Goal: Task Accomplishment & Management: Use online tool/utility

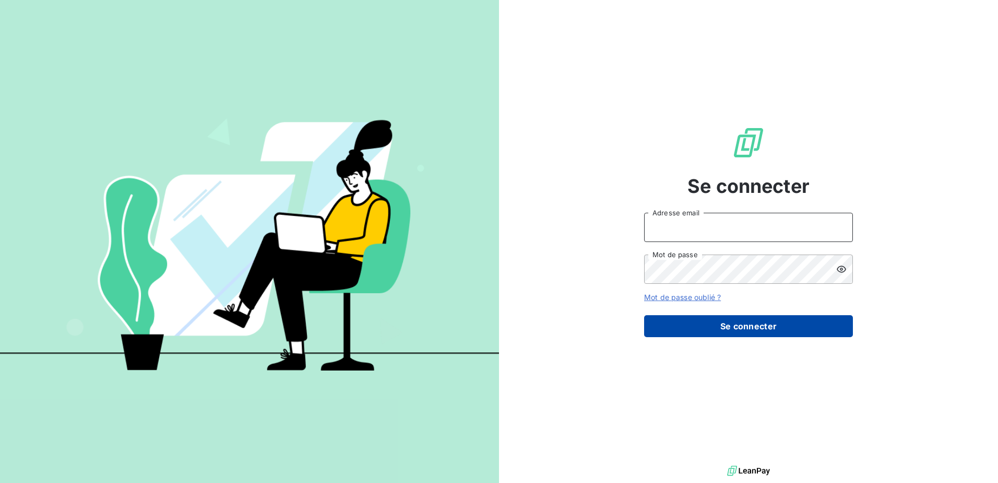
type input "[EMAIL_ADDRESS][PERSON_NAME][DOMAIN_NAME]"
click at [681, 335] on button "Se connecter" at bounding box center [748, 326] width 209 height 22
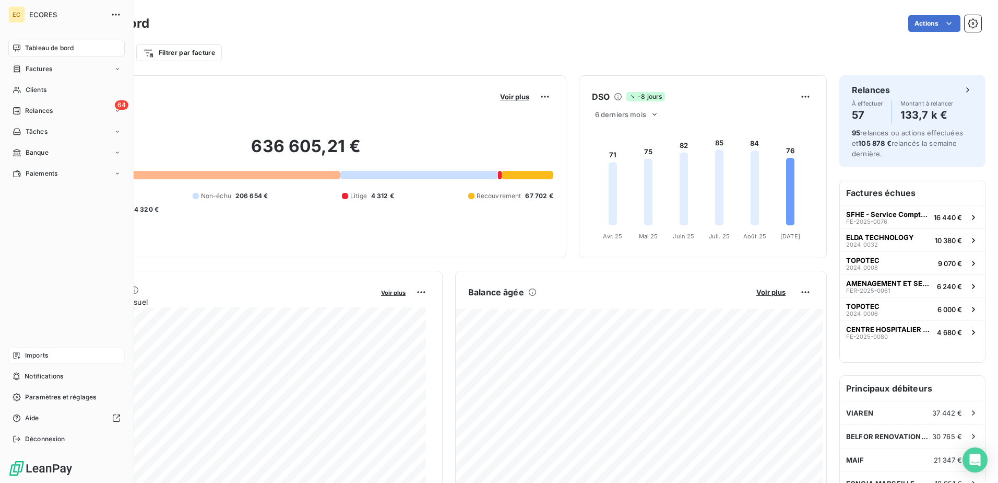
click at [41, 349] on div "Imports" at bounding box center [66, 355] width 116 height 17
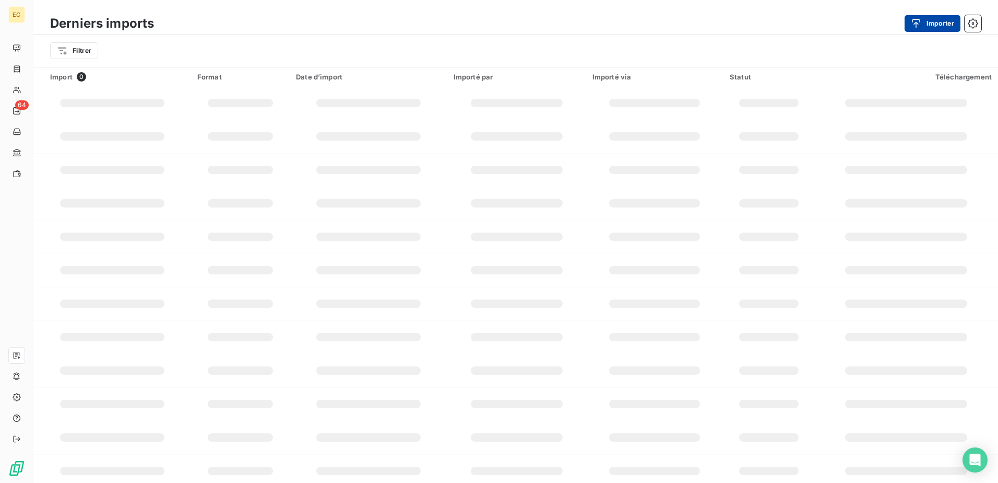
click at [934, 21] on button "Importer" at bounding box center [933, 23] width 56 height 17
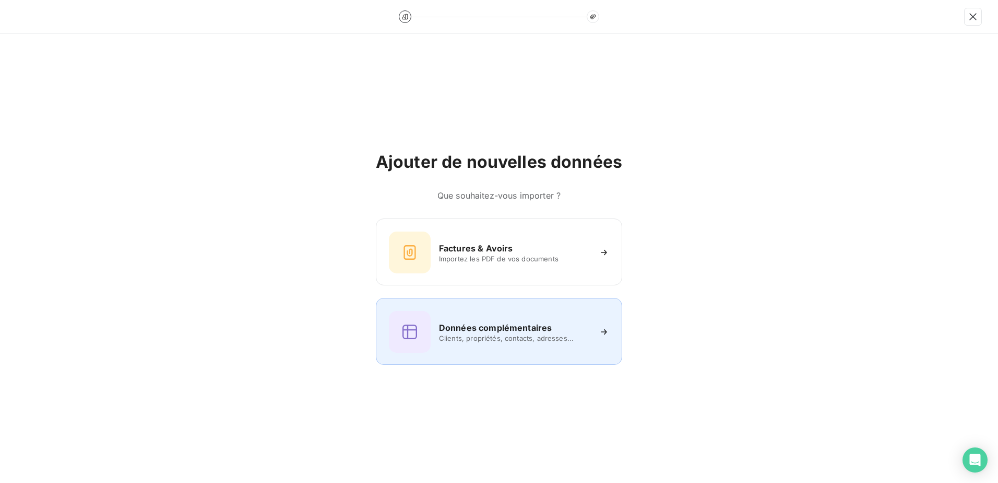
click at [480, 319] on div "Données complémentaires Clients, propriétés, contacts, adresses..." at bounding box center [499, 332] width 220 height 42
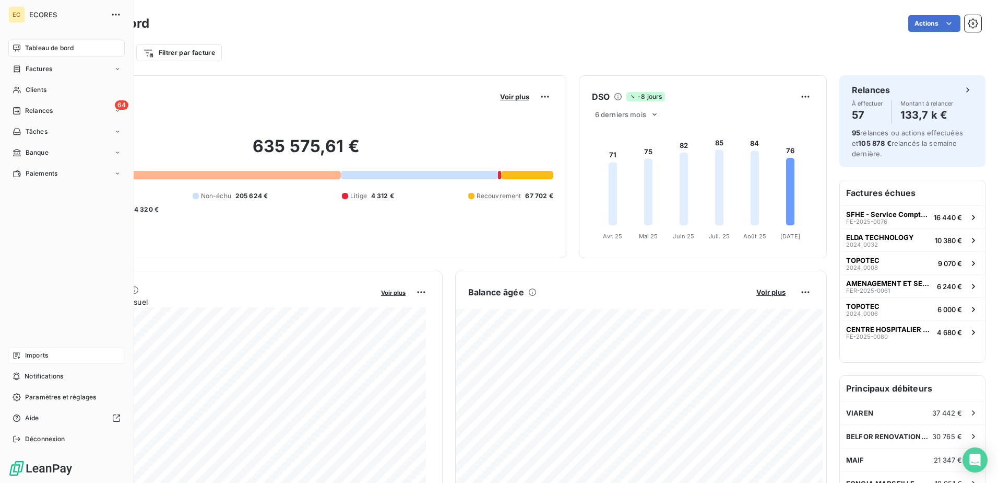
click at [45, 354] on span "Imports" at bounding box center [36, 354] width 23 height 9
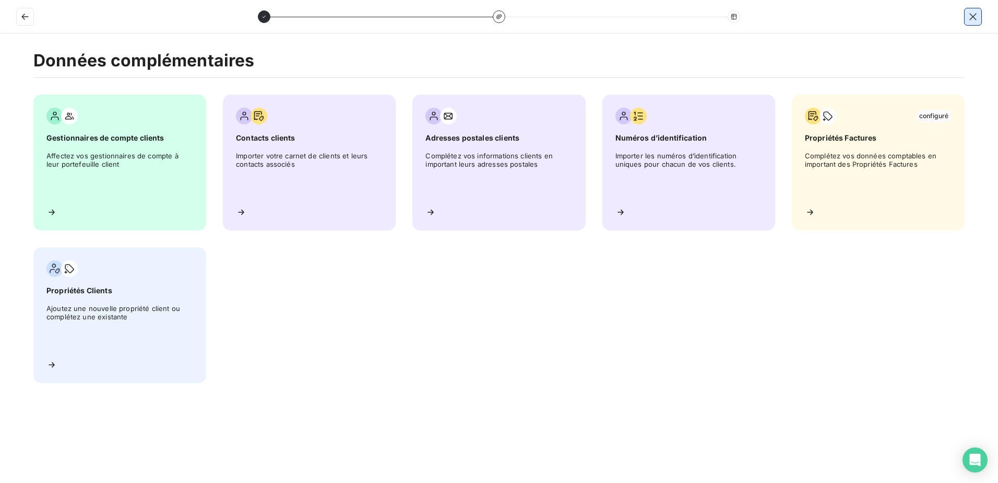
click at [978, 16] on icon "button" at bounding box center [973, 16] width 10 height 10
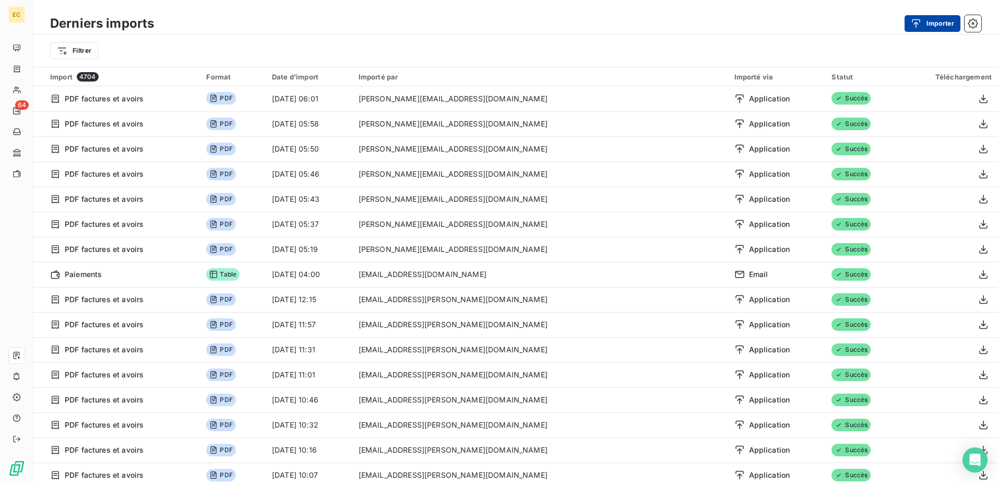
click at [923, 23] on div "button" at bounding box center [919, 23] width 16 height 10
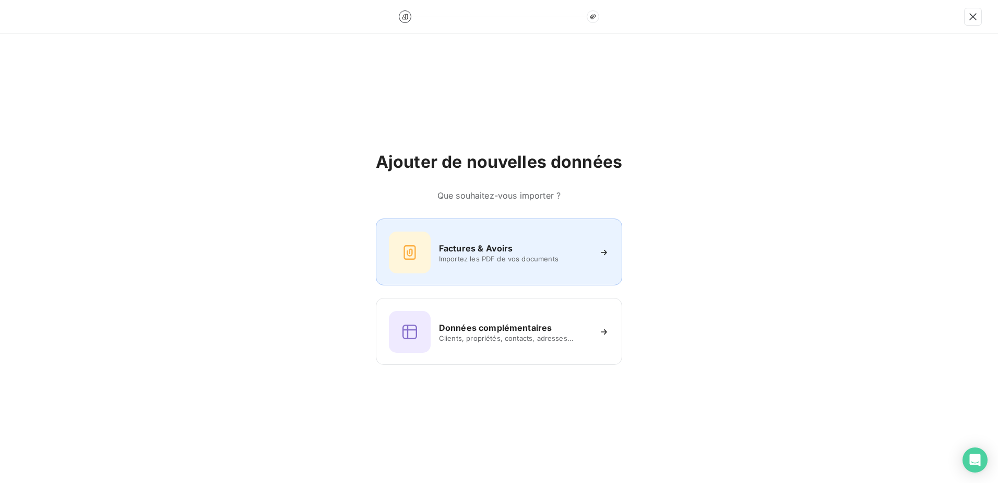
click at [478, 262] on span "Importez les PDF de vos documents" at bounding box center [514, 258] width 151 height 8
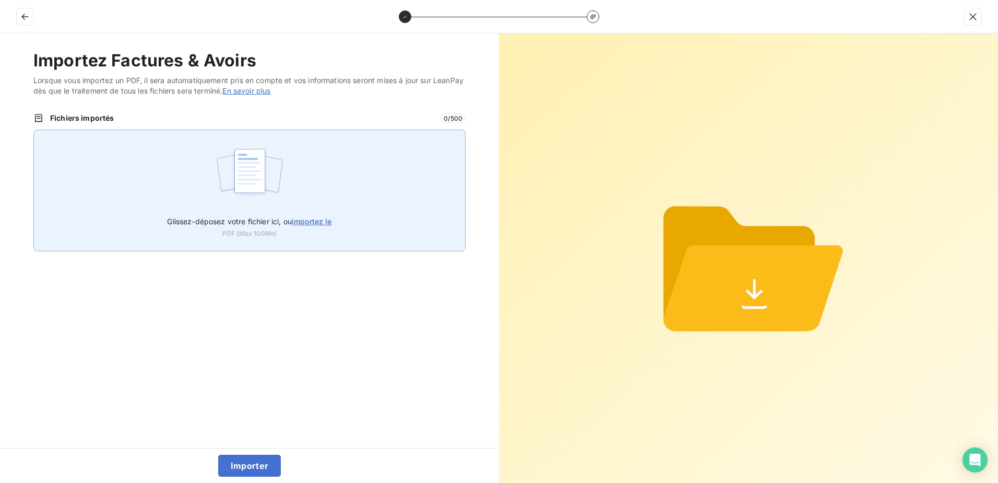
click at [319, 218] on span "importez le" at bounding box center [312, 221] width 40 height 9
click at [34, 130] on input "Glissez-déposez votre fichier ici, ou importez le" at bounding box center [33, 130] width 1 height 1
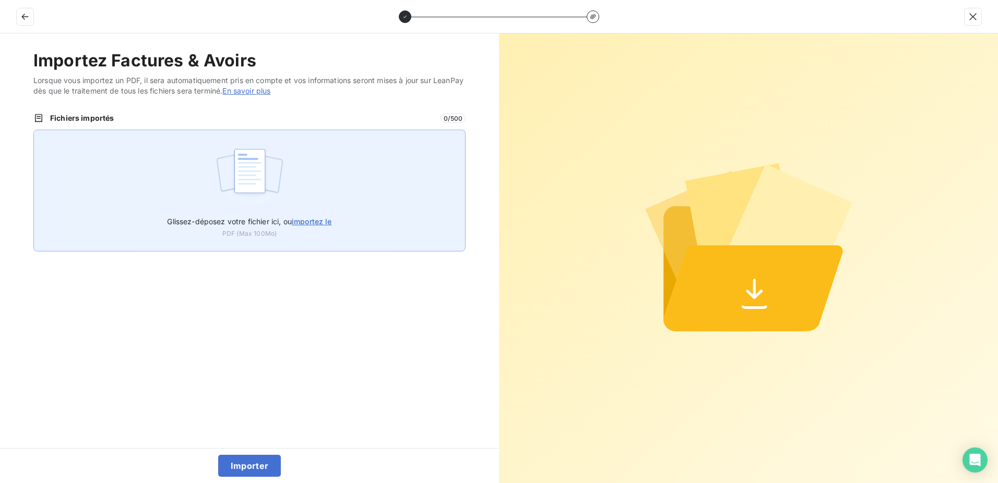
type input "C:\fakepath\FEF-2025-2699.pdf"
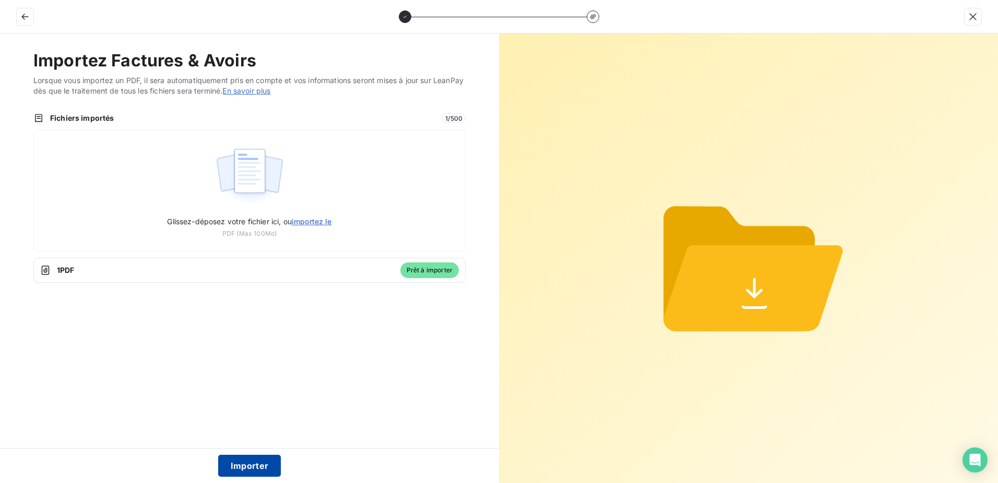
click at [244, 466] on button "Importer" at bounding box center [249, 465] width 63 height 22
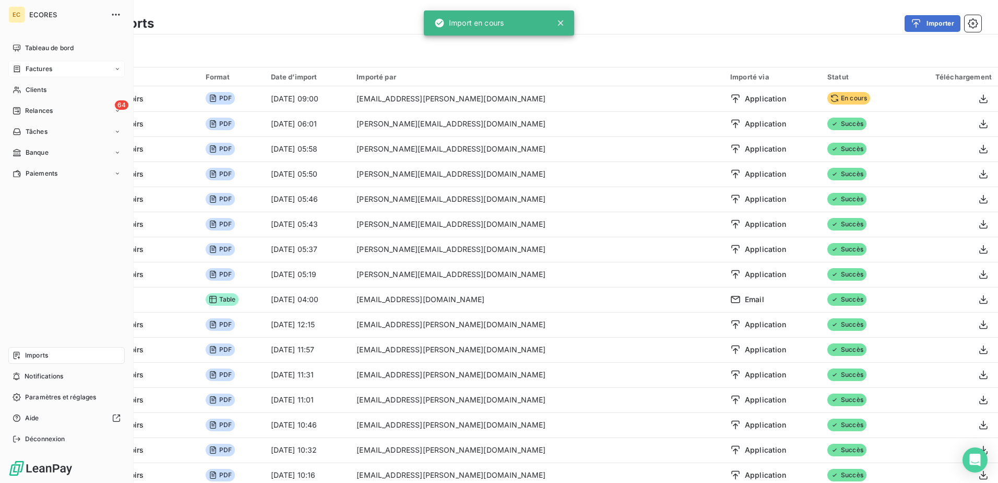
click at [28, 68] on span "Factures" at bounding box center [39, 68] width 27 height 9
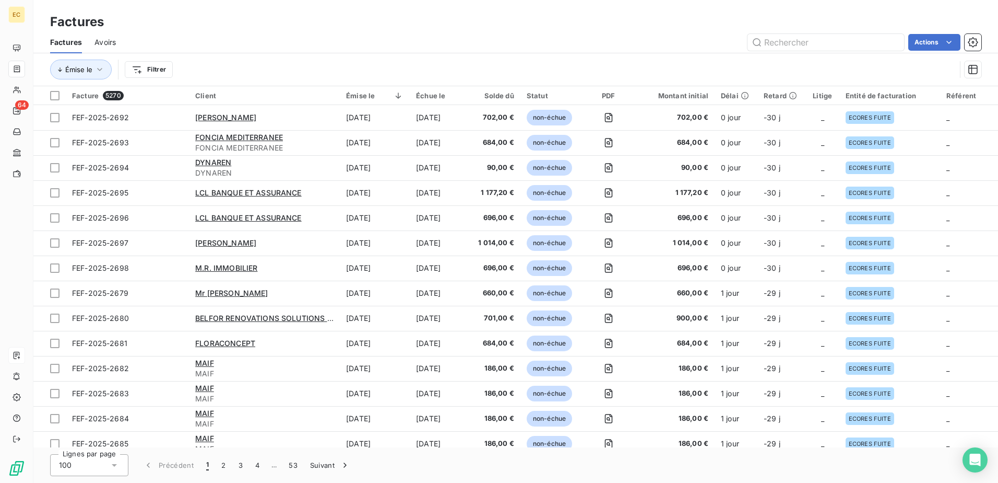
click at [478, 54] on div "Émise le Filtrer" at bounding box center [516, 69] width 932 height 32
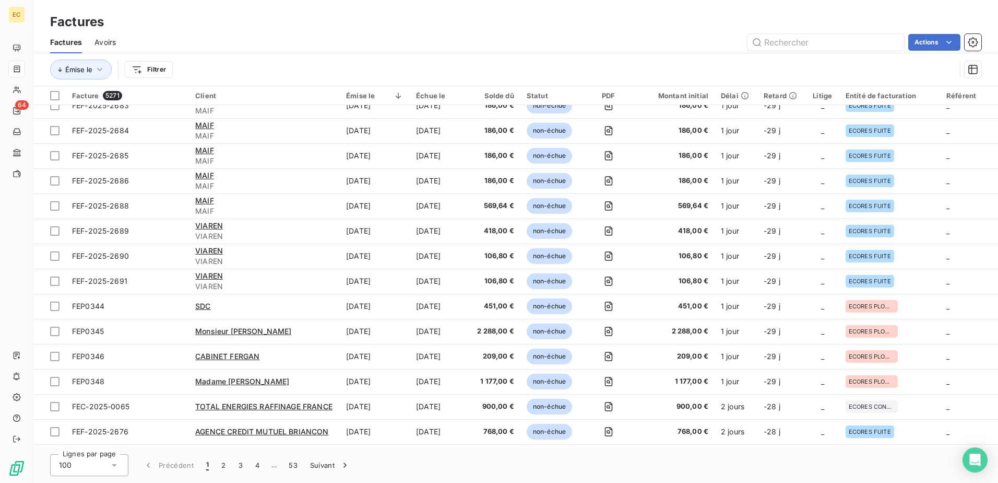
scroll to position [313, 0]
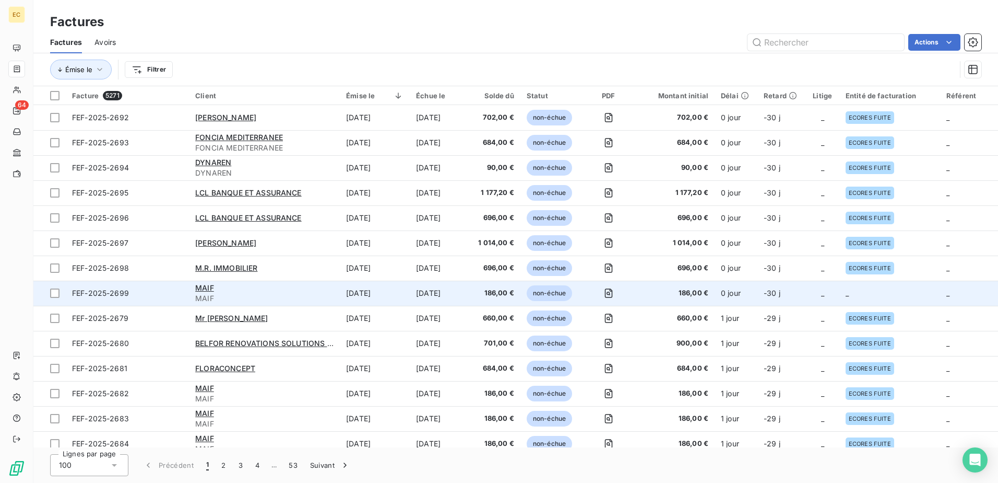
click at [887, 290] on td "_" at bounding box center [890, 292] width 101 height 25
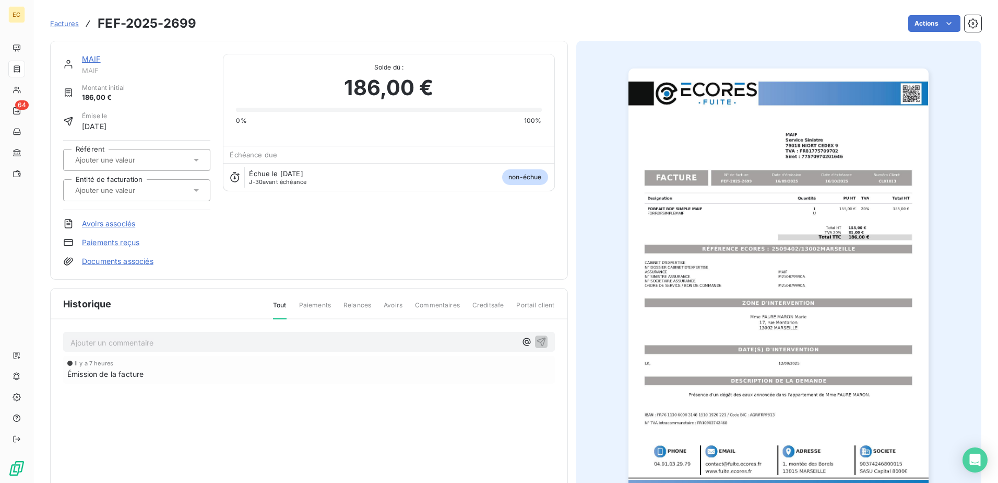
click at [136, 260] on link "Documents associés" at bounding box center [118, 261] width 72 height 10
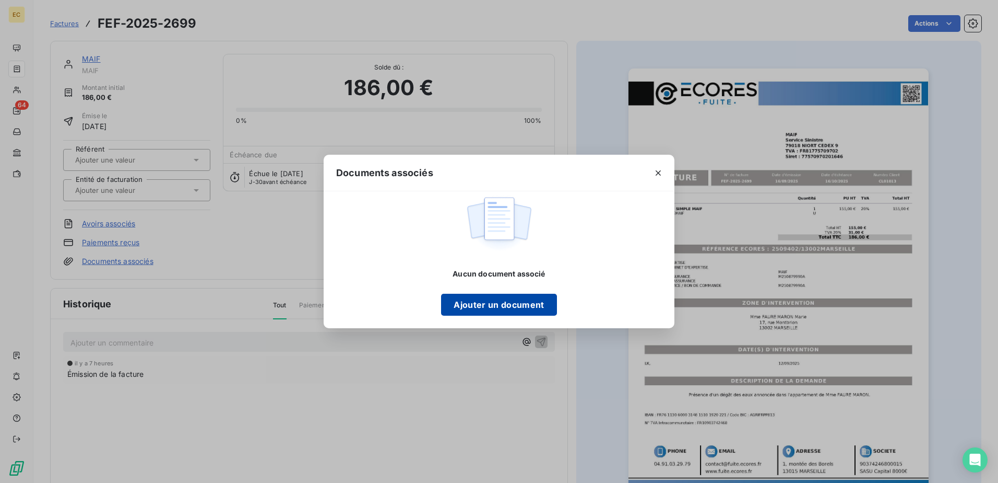
click at [464, 295] on button "Ajouter un document" at bounding box center [498, 304] width 115 height 22
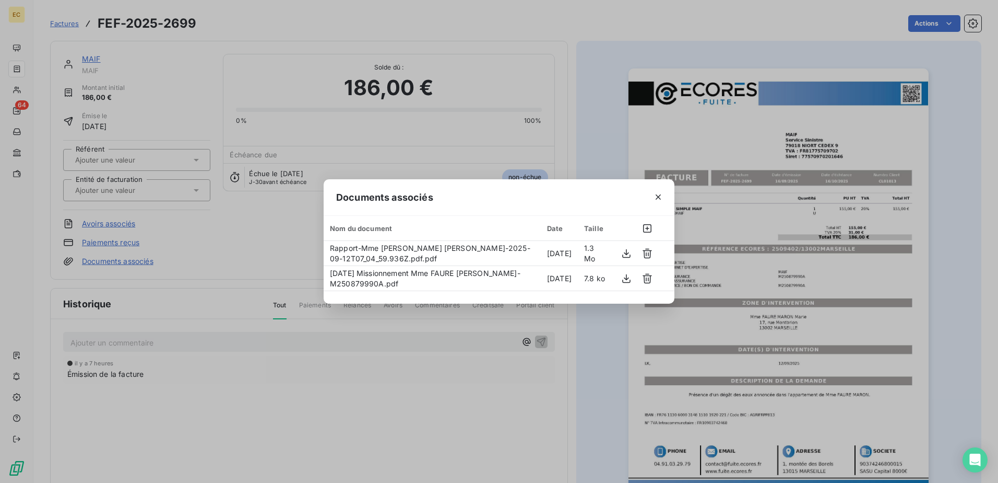
click at [234, 231] on div "Documents associés Nom du document Date Taille Rapport-Mme FAURE MARON Marie-20…" at bounding box center [499, 241] width 998 height 483
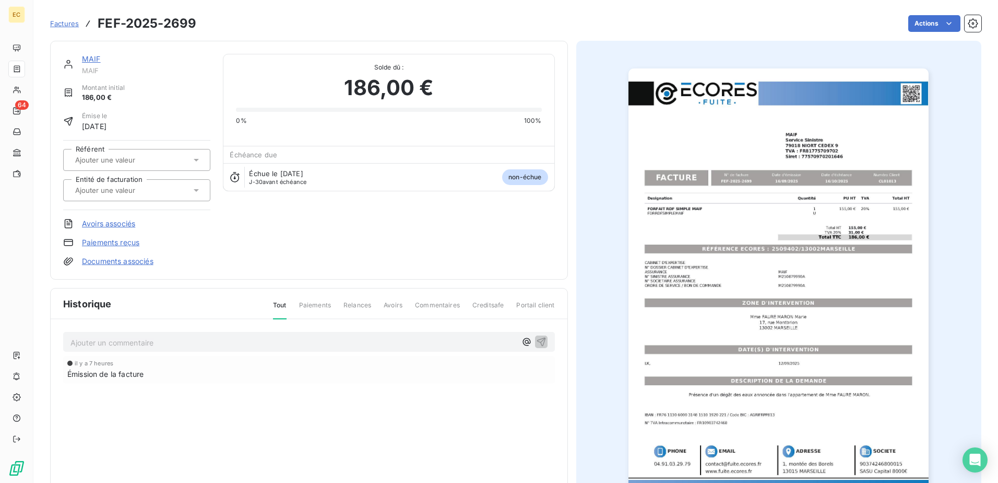
click at [153, 194] on input "text" at bounding box center [126, 189] width 105 height 9
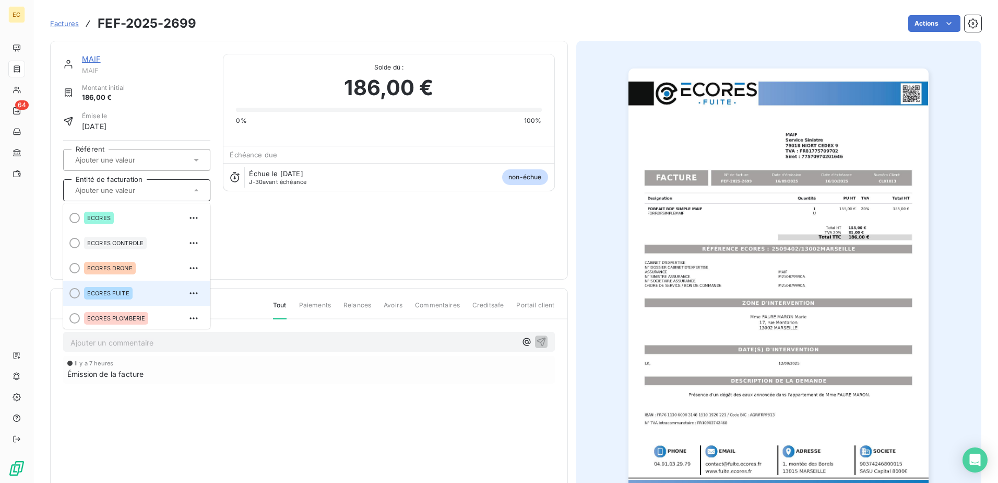
click at [142, 289] on div "ECORES FUITE" at bounding box center [143, 293] width 118 height 17
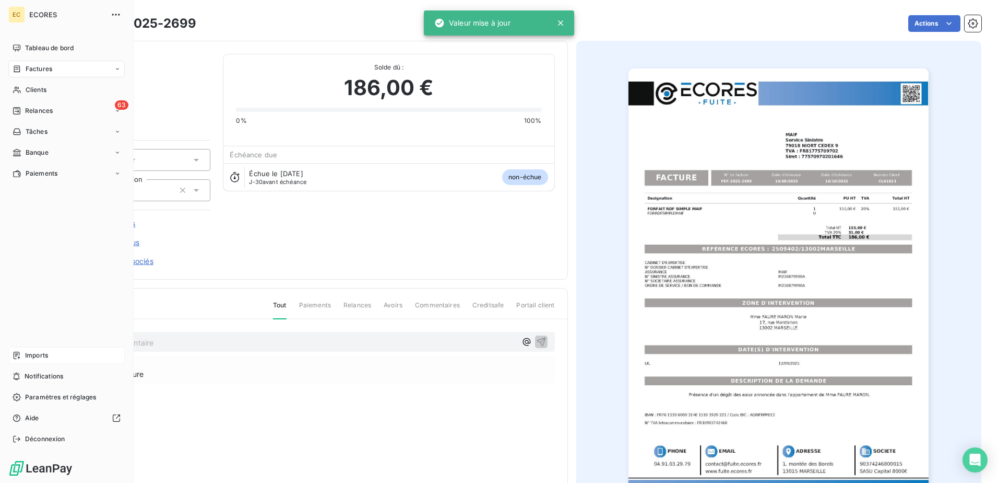
click at [31, 353] on span "Imports" at bounding box center [36, 354] width 23 height 9
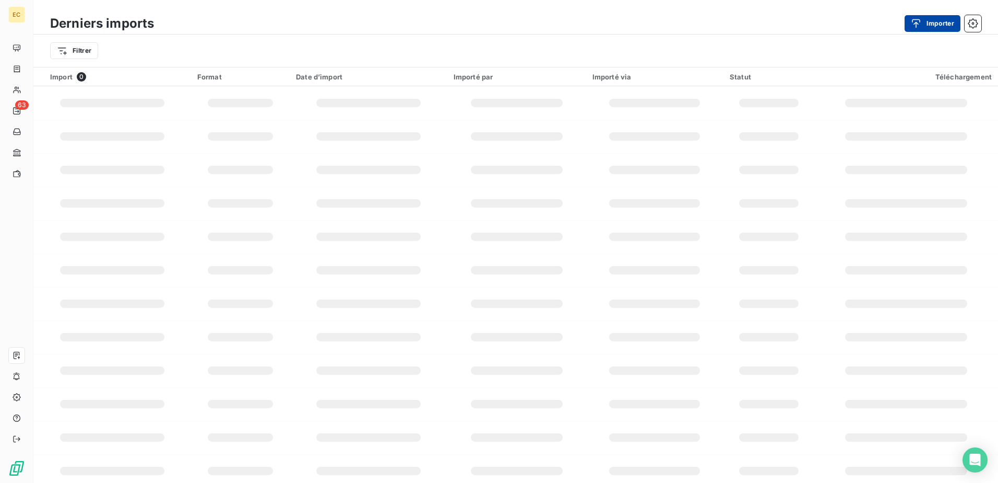
click at [941, 23] on button "Importer" at bounding box center [933, 23] width 56 height 17
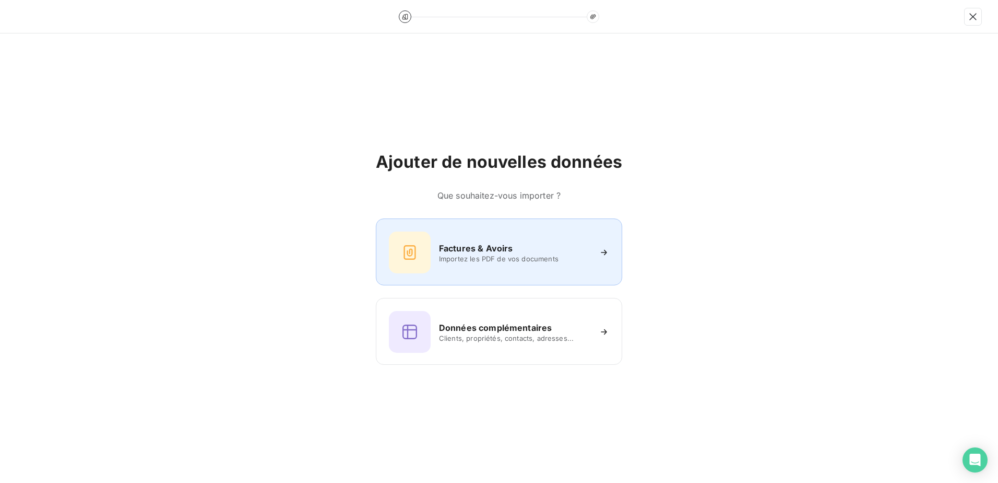
click at [555, 251] on div "Factures & Avoirs" at bounding box center [514, 248] width 151 height 13
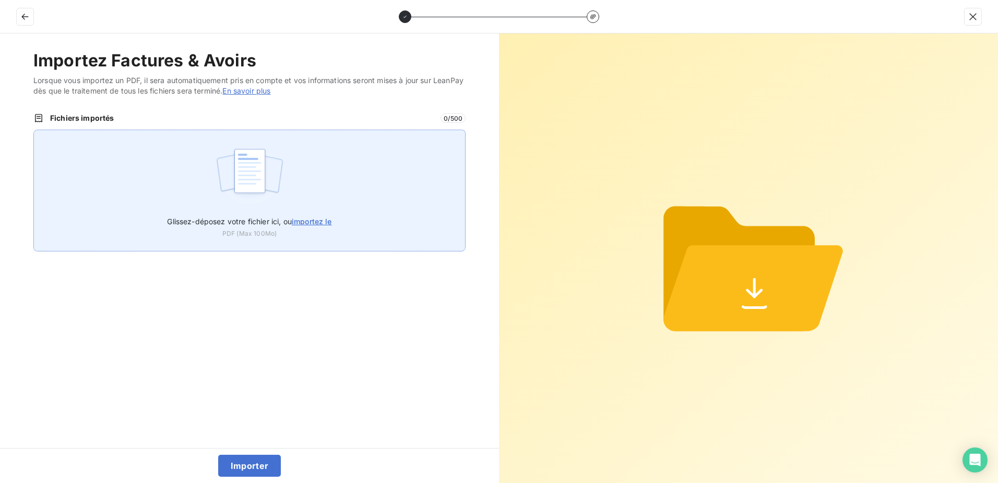
click at [308, 204] on div "Glissez-déposez votre fichier ici, ou importez le PDF (Max 100Mo)" at bounding box center [249, 191] width 432 height 122
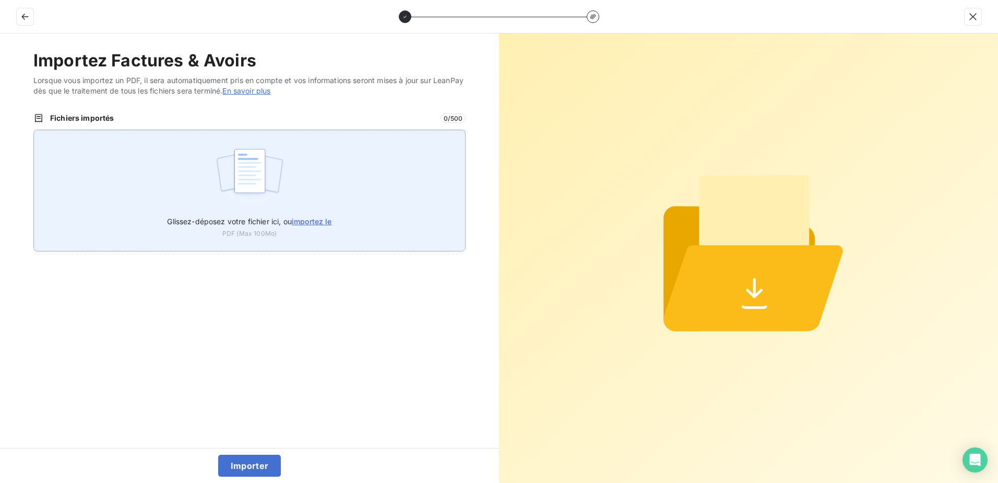
type input "C:\fakepath\FEF-2025-2700.pdf"
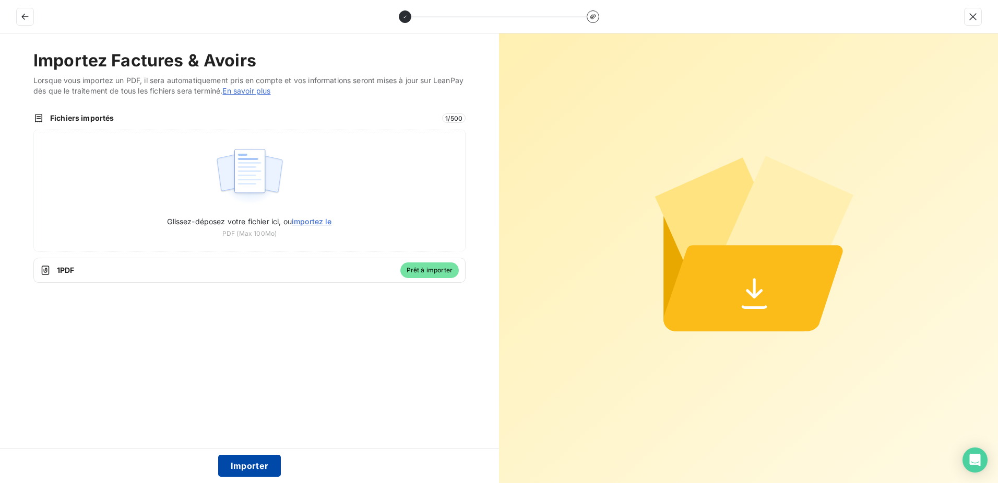
click at [231, 456] on button "Importer" at bounding box center [249, 465] width 63 height 22
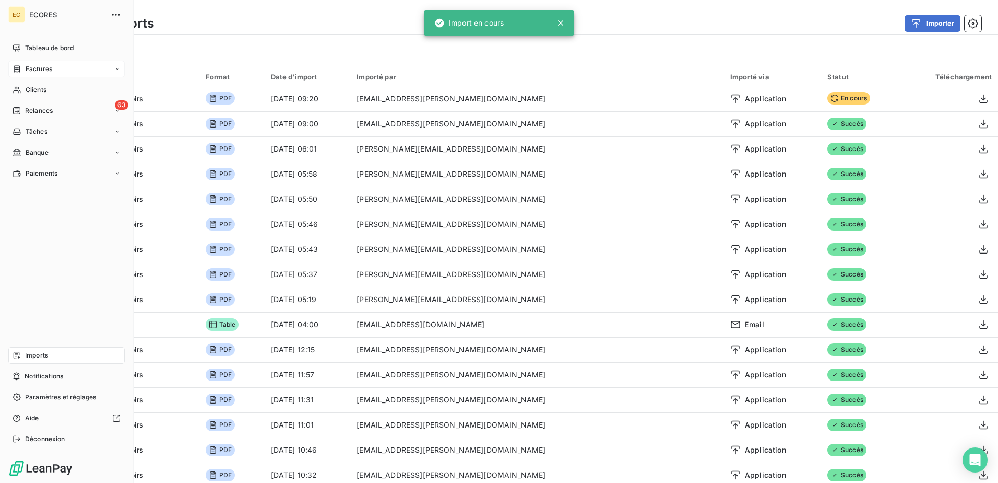
click at [29, 69] on span "Factures" at bounding box center [39, 68] width 27 height 9
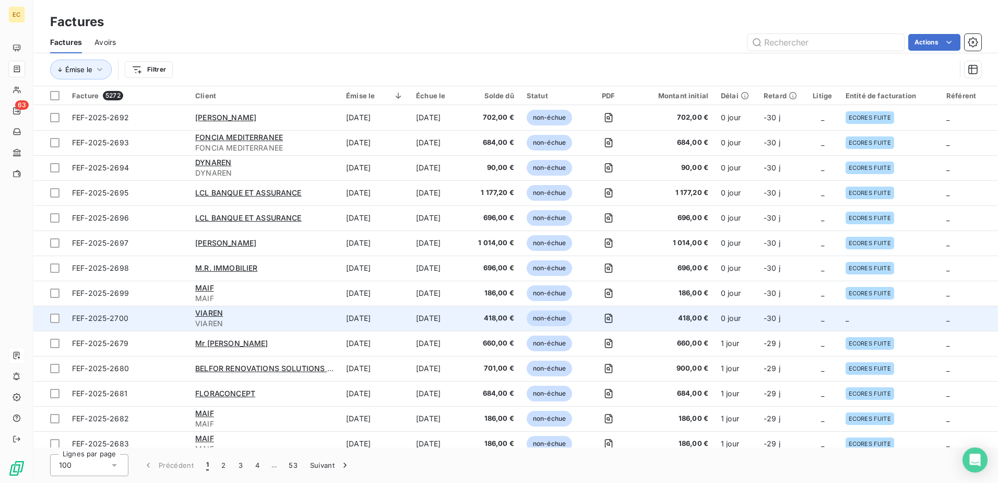
click at [801, 318] on td "-30 j" at bounding box center [782, 317] width 49 height 25
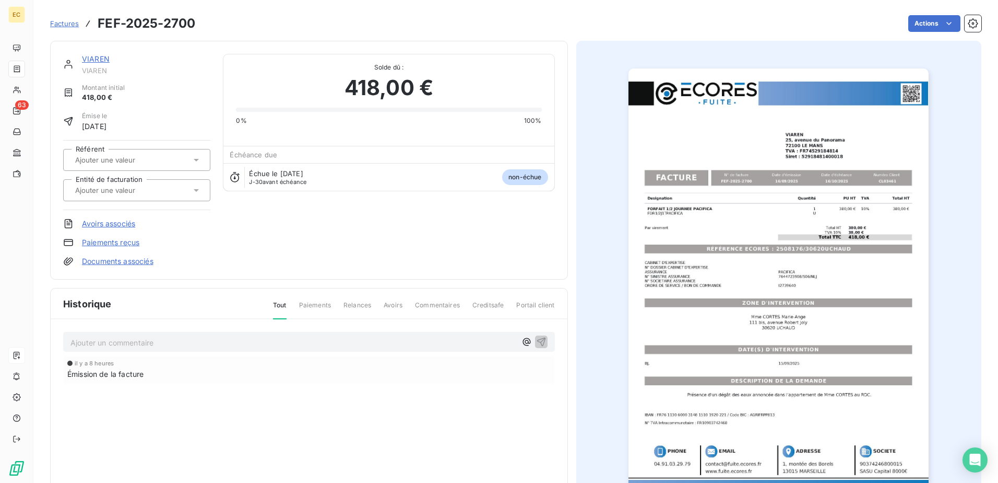
click at [137, 271] on div "VIAREN VIAREN Montant initial 418,00 € Émise le 16 sept. 2025 Référent Entité d…" at bounding box center [309, 160] width 518 height 239
click at [139, 262] on link "Documents associés" at bounding box center [118, 261] width 72 height 10
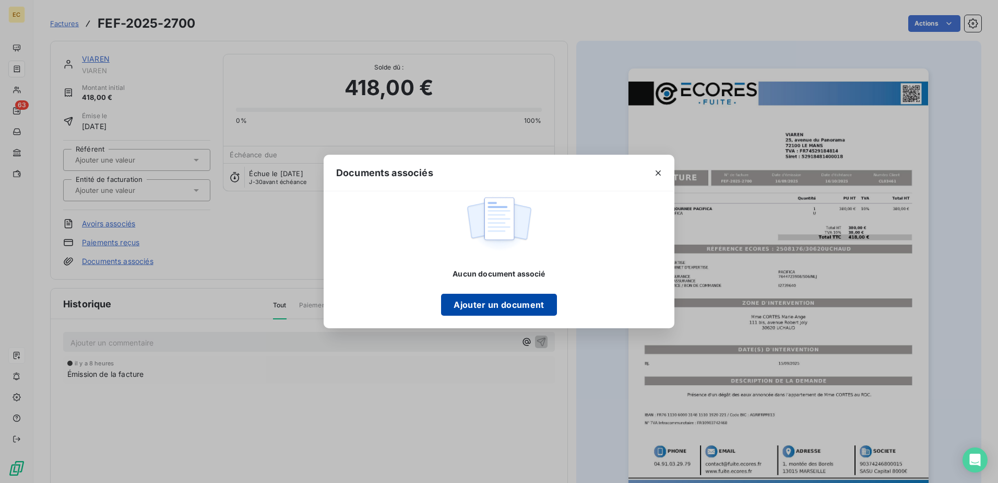
click at [521, 309] on button "Ajouter un document" at bounding box center [498, 304] width 115 height 22
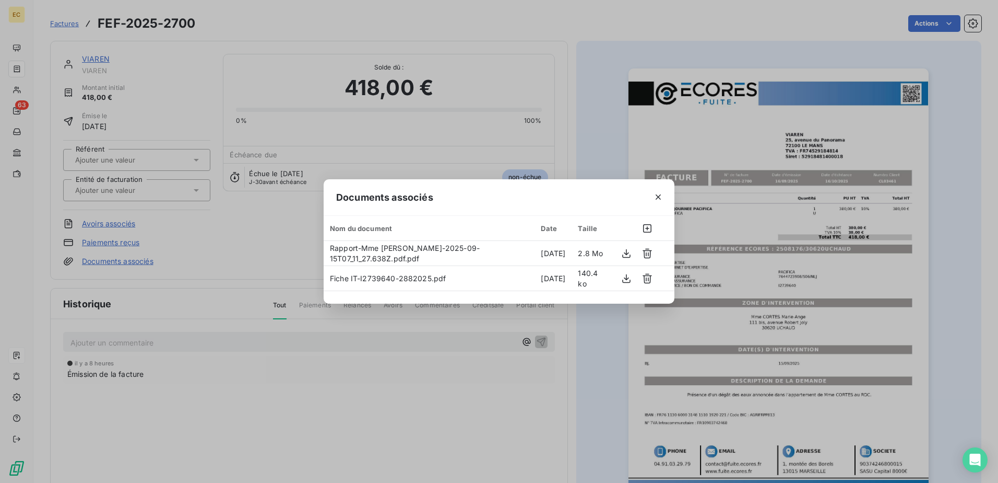
click at [173, 189] on div "Documents associés Nom du document Date Taille Rapport-Mme CORTES Marie-Ange-20…" at bounding box center [499, 241] width 998 height 483
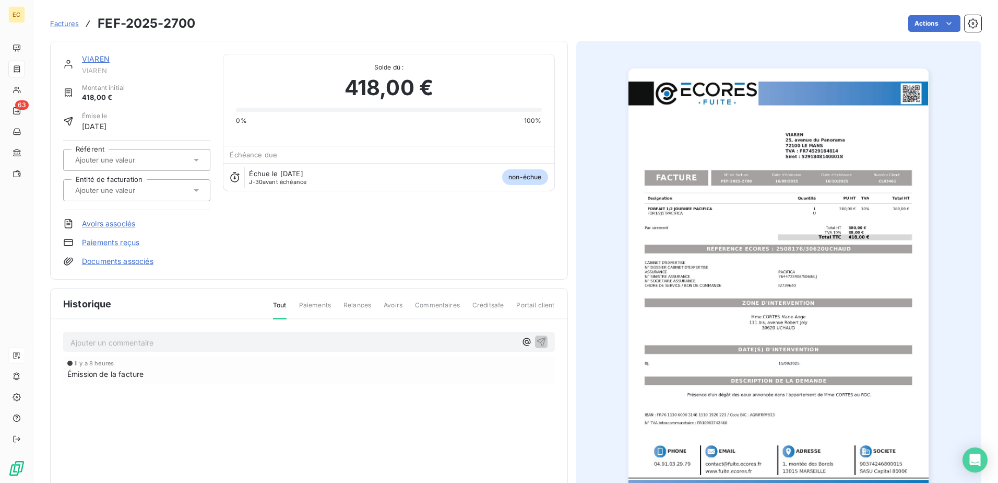
click at [169, 191] on div at bounding box center [131, 190] width 119 height 14
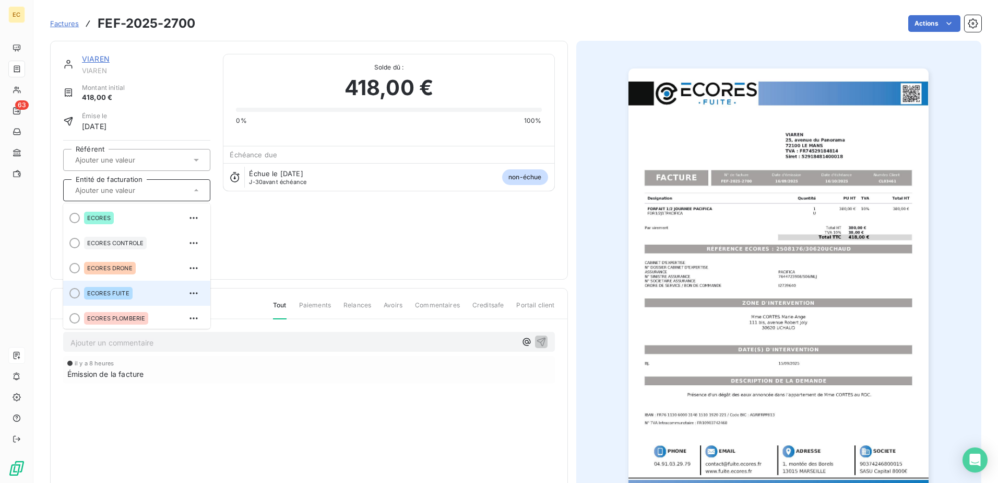
click at [116, 292] on span "ECORES FUITE" at bounding box center [108, 293] width 42 height 6
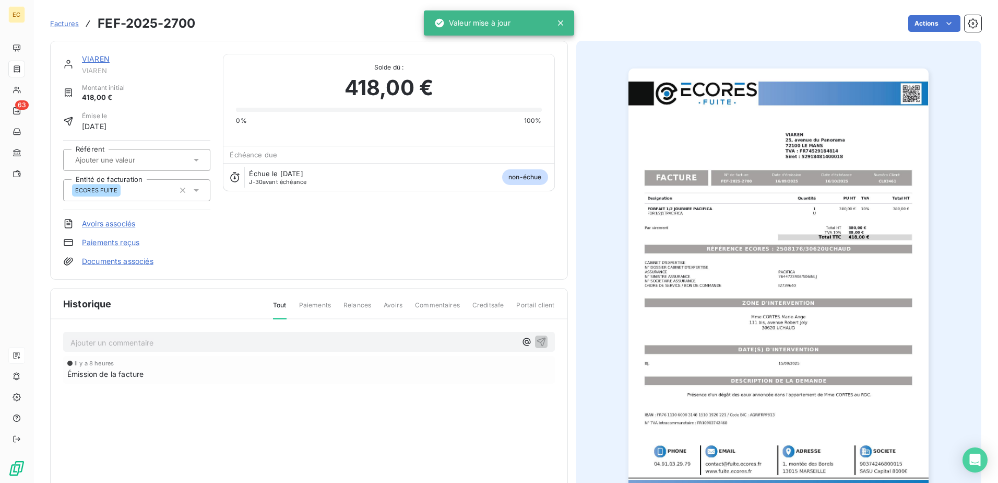
click at [218, 257] on div "VIAREN VIAREN Montant initial 418,00 € Émise le 16 sept. 2025 Référent Entité d…" at bounding box center [309, 160] width 492 height 213
